Goal: Information Seeking & Learning: Learn about a topic

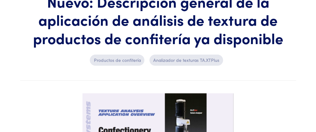
scroll to position [92, 0]
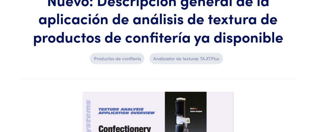
click at [172, 58] on font "Analizador de texturas TA.XTPlus" at bounding box center [186, 58] width 66 height 6
click at [122, 59] on font "Productos de confitería" at bounding box center [117, 58] width 47 height 6
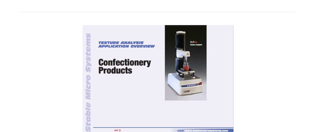
scroll to position [165, 0]
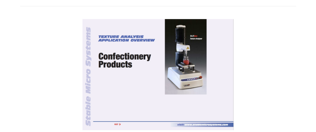
click at [184, 70] on img at bounding box center [158, 74] width 151 height 111
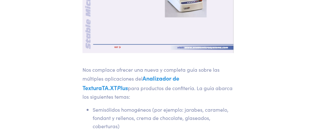
scroll to position [250, 0]
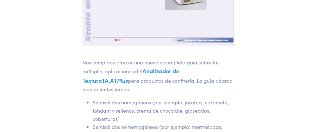
click at [180, 70] on font "Analizador de Textura" at bounding box center [131, 75] width 97 height 17
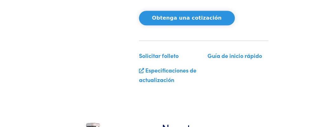
scroll to position [232, 0]
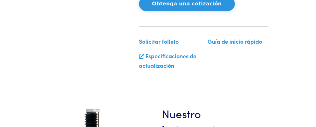
drag, startPoint x: 318, startPoint y: 10, endPoint x: 320, endPoint y: 19, distance: 10.0
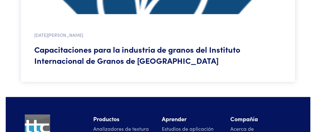
scroll to position [943, 0]
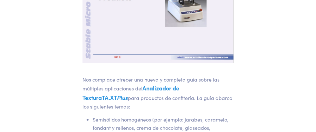
scroll to position [231, 0]
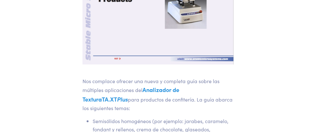
click at [293, 69] on article "1 de agosto de 2012 Nuevo: Descripción general de la aplicación de análisis de …" at bounding box center [158, 83] width 297 height 503
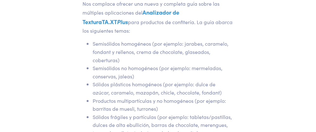
scroll to position [320, 0]
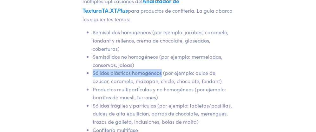
drag, startPoint x: 93, startPoint y: 71, endPoint x: 162, endPoint y: 70, distance: 68.9
click at [162, 70] on font "Sólidos plásticos homogéneos (por ejemplo: dulce de azúcar, caramelo, mazapán, …" at bounding box center [157, 76] width 129 height 15
copy font "Sólidos plásticos homogéneos"
